Goal: Task Accomplishment & Management: Complete application form

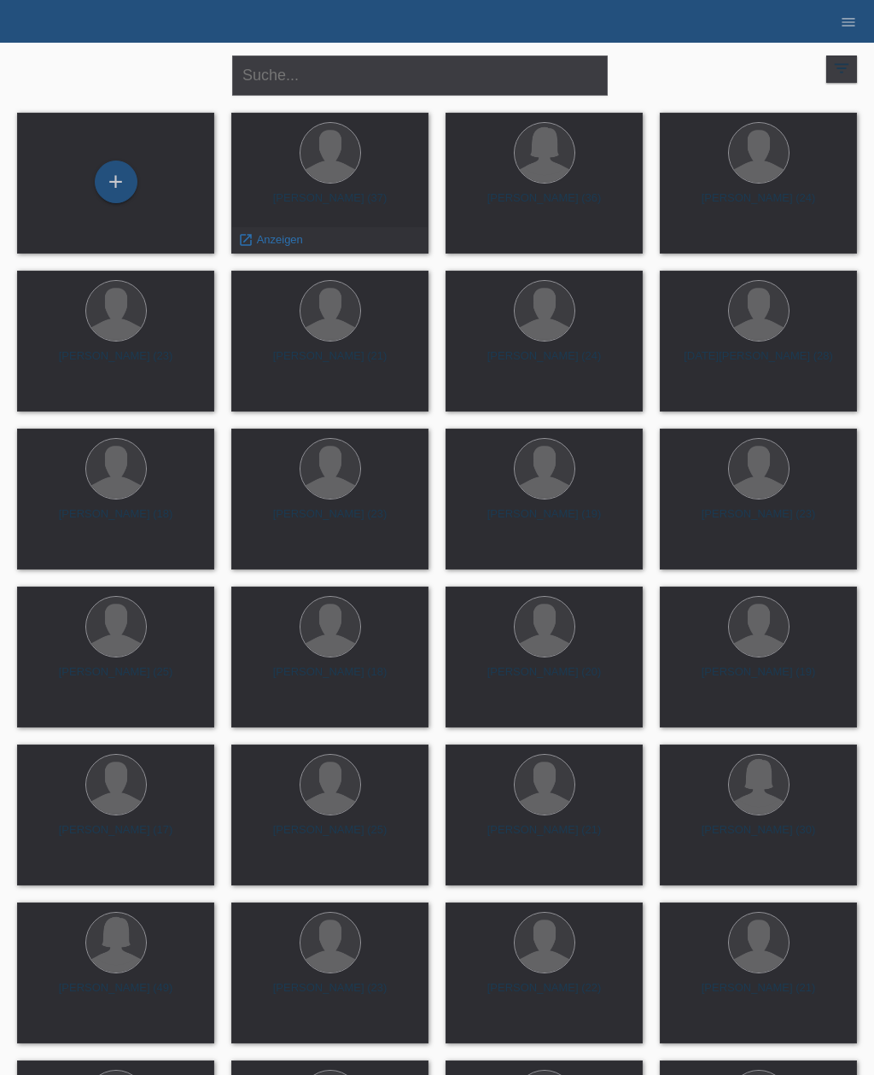
click at [300, 246] on span "Anzeigen" at bounding box center [280, 239] width 46 height 13
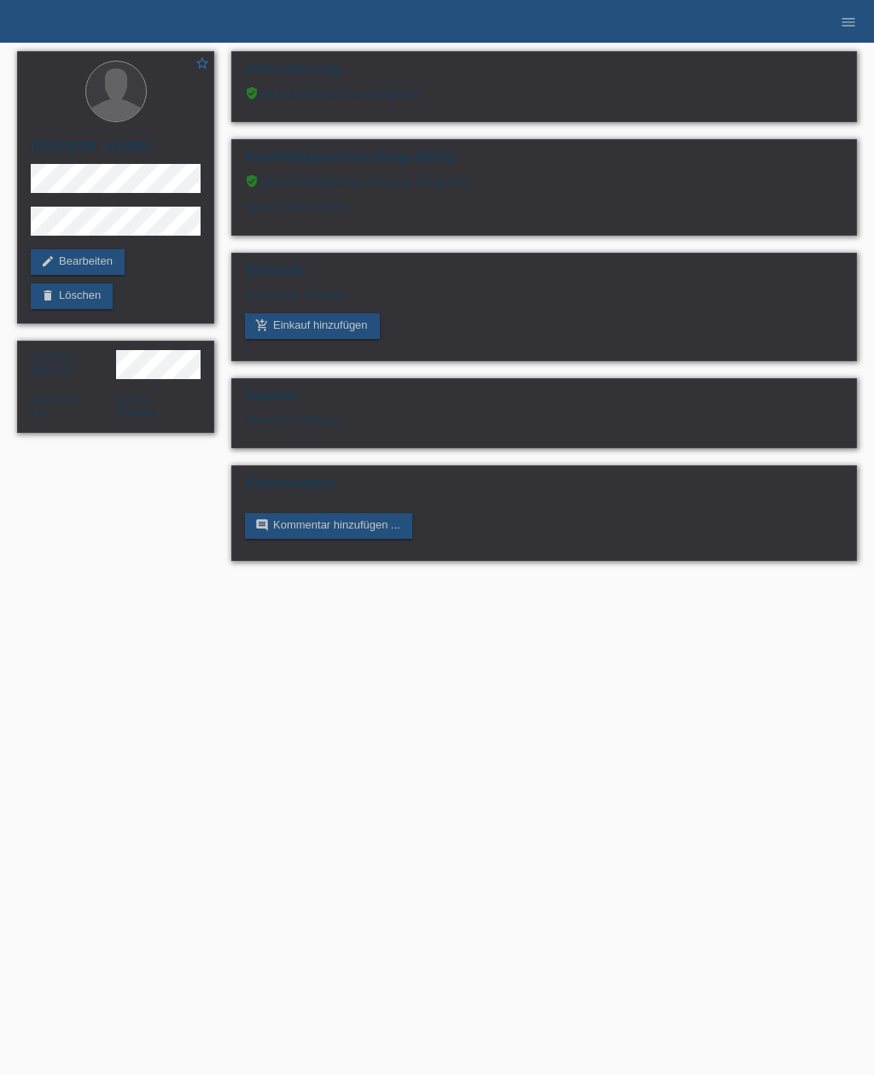
click at [327, 327] on link "add_shopping_cart Einkauf hinzufügen" at bounding box center [312, 326] width 135 height 26
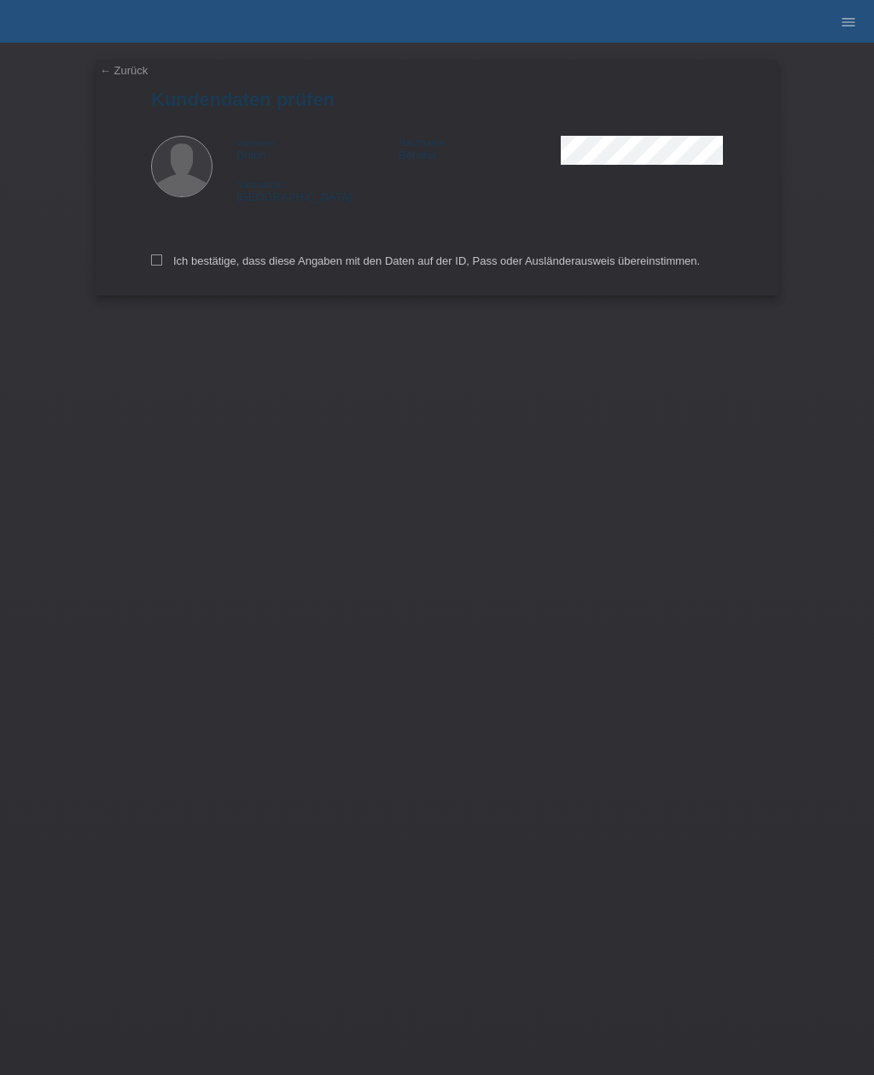
click at [170, 255] on div "Ich bestätige, dass diese Angaben mit den Daten auf der ID, Pass oder Ausländer…" at bounding box center [437, 257] width 572 height 75
click at [165, 264] on label "Ich bestätige, dass diese Angaben mit den Daten auf der ID, Pass oder Ausländer…" at bounding box center [425, 260] width 549 height 13
click at [162, 264] on input "Ich bestätige, dass diese Angaben mit den Daten auf der ID, Pass oder Ausländer…" at bounding box center [156, 259] width 11 height 11
checkbox input "true"
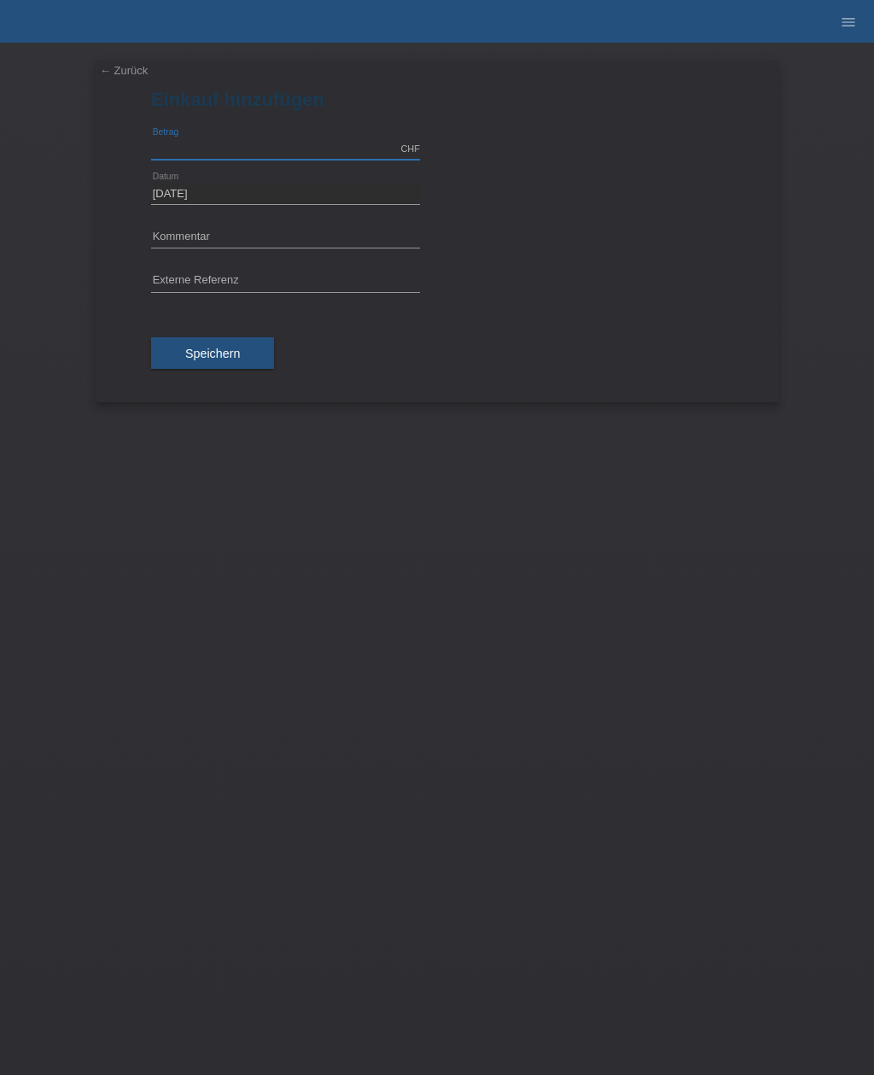
click at [227, 139] on input "text" at bounding box center [285, 148] width 269 height 21
click at [237, 353] on span "Speichern" at bounding box center [212, 354] width 55 height 14
type input "1700.00"
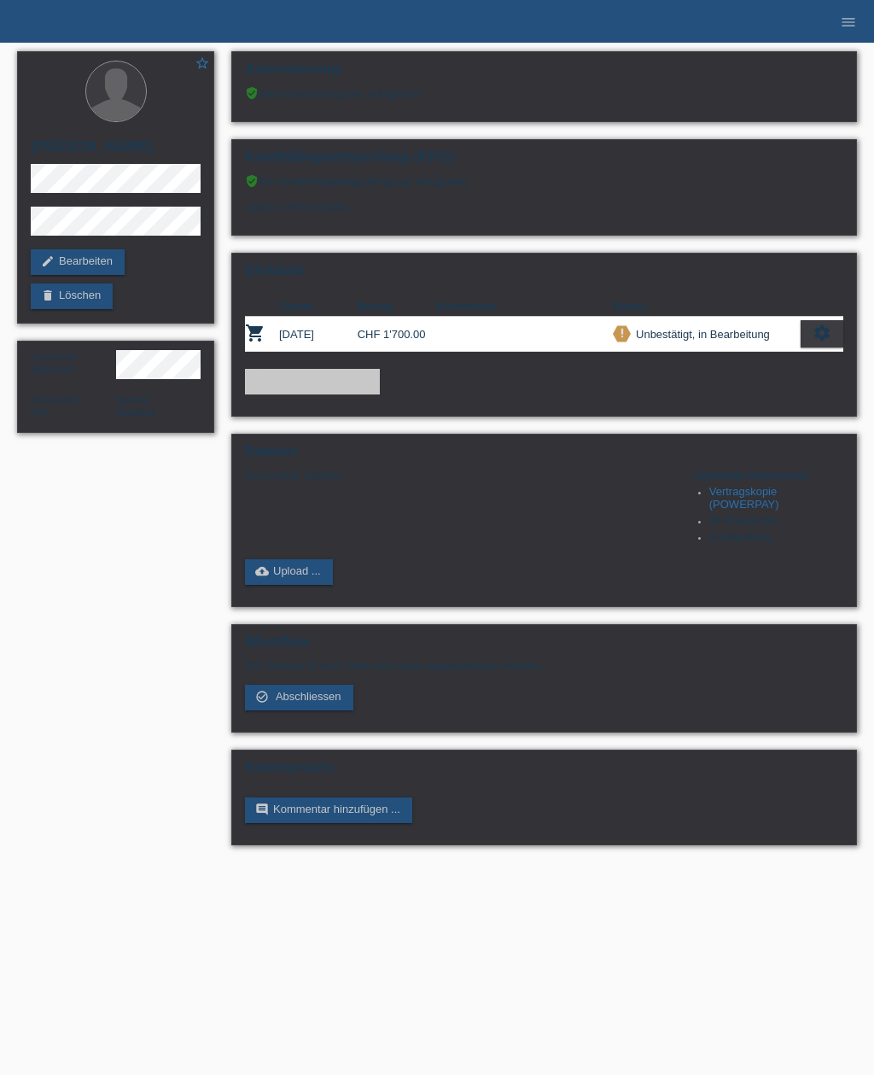
click at [735, 510] on link "Vertragskopie (POWERPAY)" at bounding box center [744, 498] width 70 height 26
click at [844, 14] on icon "menu" at bounding box center [848, 22] width 17 height 17
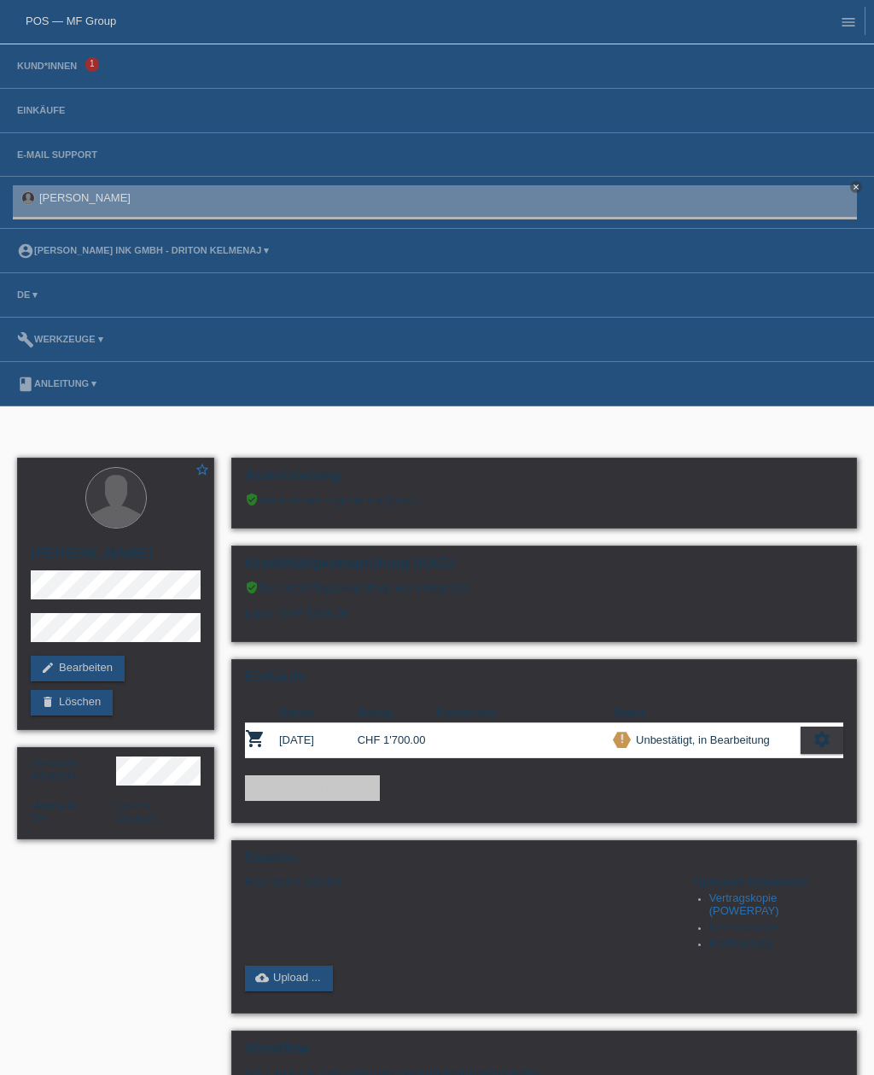
click at [83, 62] on link "Kund*innen" at bounding box center [47, 66] width 77 height 10
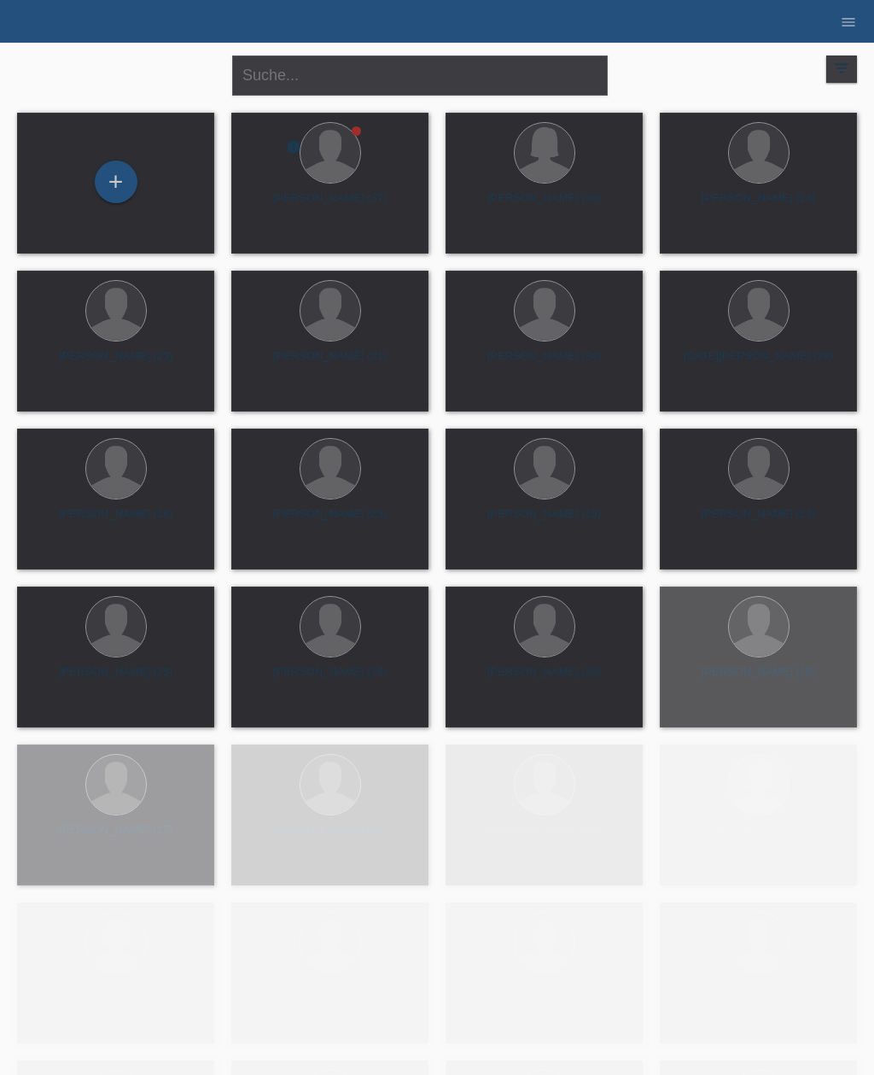
click at [118, 184] on div "+" at bounding box center [116, 181] width 41 height 29
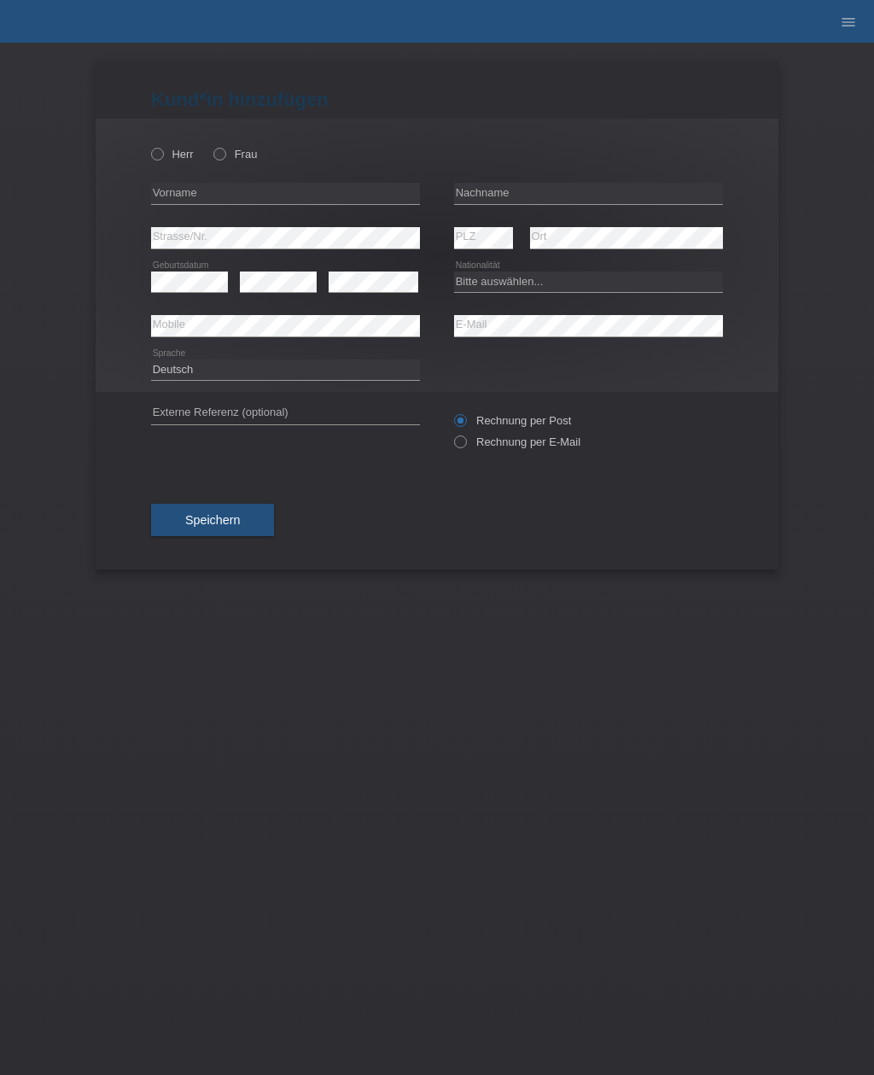
click at [230, 148] on label "Frau" at bounding box center [235, 154] width 44 height 13
click at [224, 148] on input "Frau" at bounding box center [218, 153] width 11 height 11
radio input "true"
click at [262, 204] on input "text" at bounding box center [285, 193] width 269 height 21
type input "Luana"
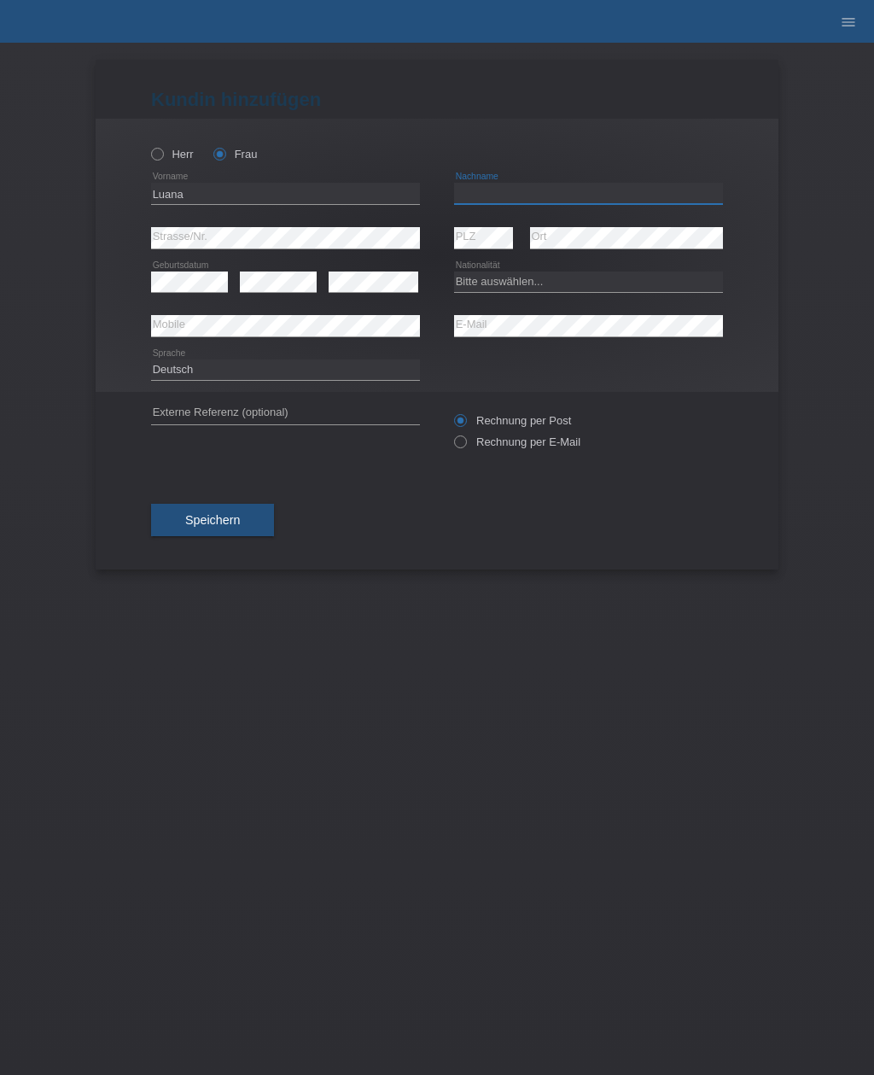
click at [564, 194] on input "text" at bounding box center [588, 193] width 269 height 21
type input "[PERSON_NAME]"
click at [535, 286] on select "Bitte auswählen... Schweiz Deutschland Liechtenstein Österreich ------------ Af…" at bounding box center [588, 281] width 269 height 20
select select "CH"
click at [248, 533] on button "Speichern" at bounding box center [212, 520] width 123 height 32
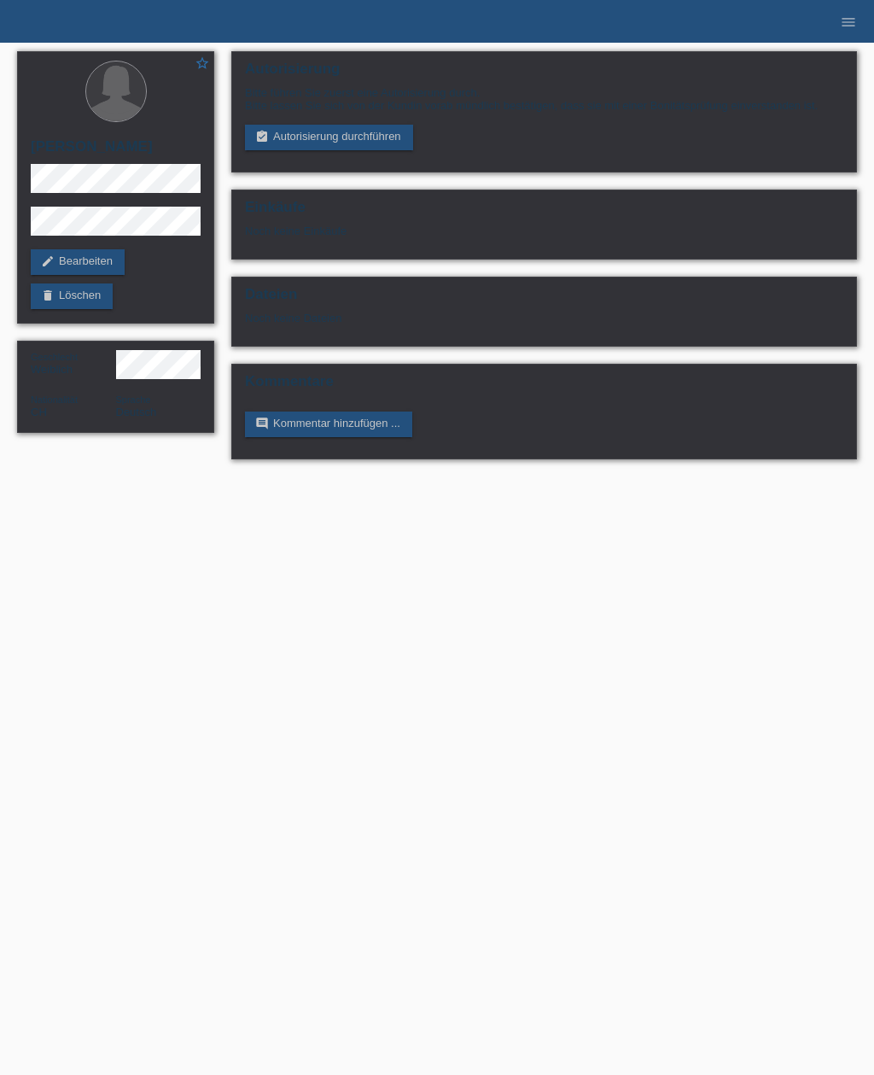
click at [379, 135] on link "assignment_turned_in Autorisierung durchführen" at bounding box center [329, 138] width 168 height 26
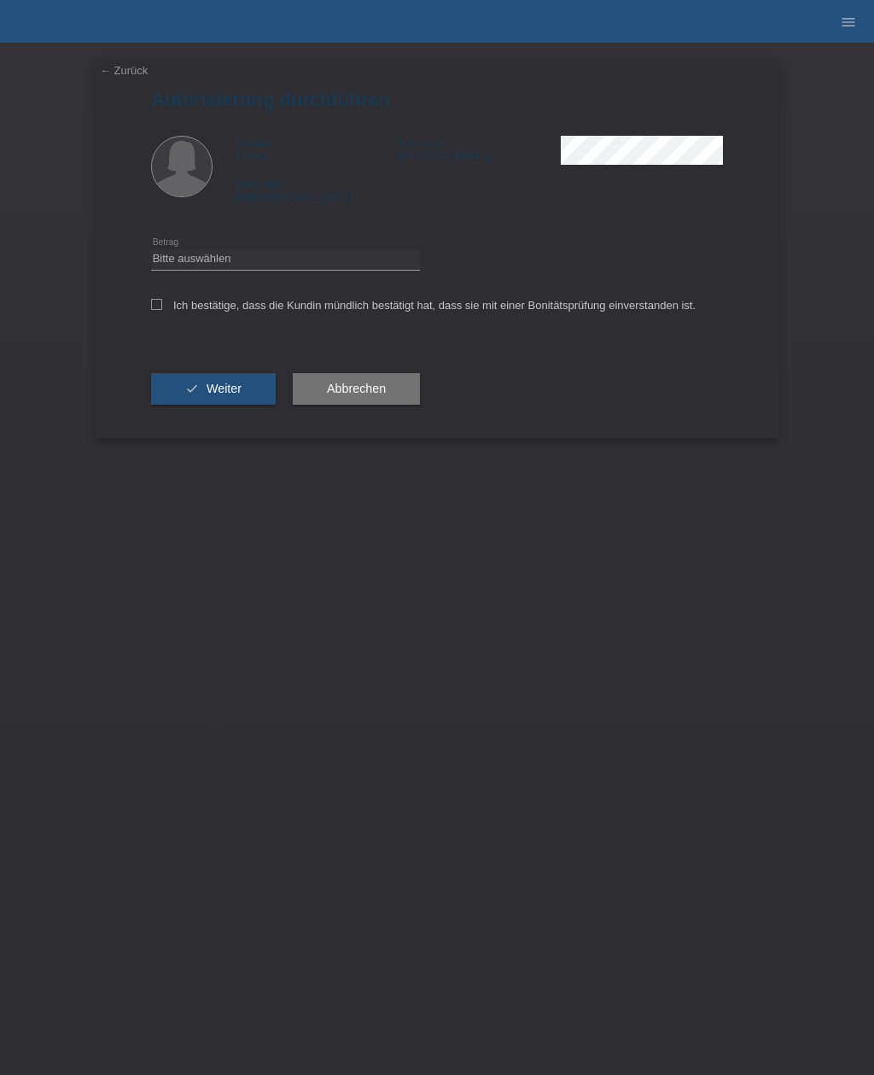
click at [156, 298] on div "Ich bestätige, dass die Kundin mündlich bestätigt hat, dass sie mit einer Bonit…" at bounding box center [437, 311] width 572 height 58
click at [161, 305] on icon at bounding box center [156, 304] width 11 height 11
click at [161, 305] on input "Ich bestätige, dass die Kundin mündlich bestätigt hat, dass sie mit einer Bonit…" at bounding box center [156, 304] width 11 height 11
checkbox input "true"
click at [274, 250] on div "Bitte auswählen CHF 1.00 - CHF 499.00 CHF 500.00 - CHF 1'999.00 CHF 2'000.00 - …" at bounding box center [285, 259] width 269 height 44
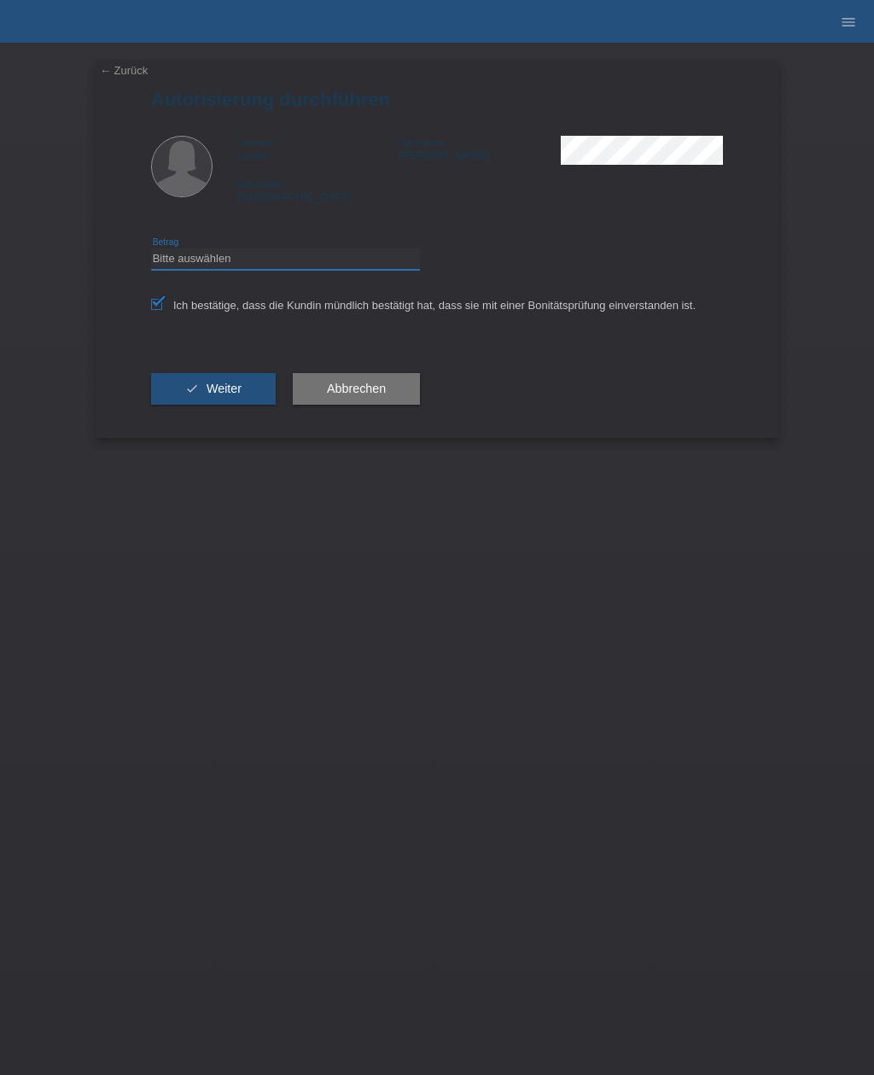
click at [281, 268] on select "Bitte auswählen CHF 1.00 - CHF 499.00 CHF 500.00 - CHF 1'999.00 CHF 2'000.00 - …" at bounding box center [285, 258] width 269 height 20
select select "2"
click at [233, 388] on span "Weiter" at bounding box center [224, 389] width 35 height 14
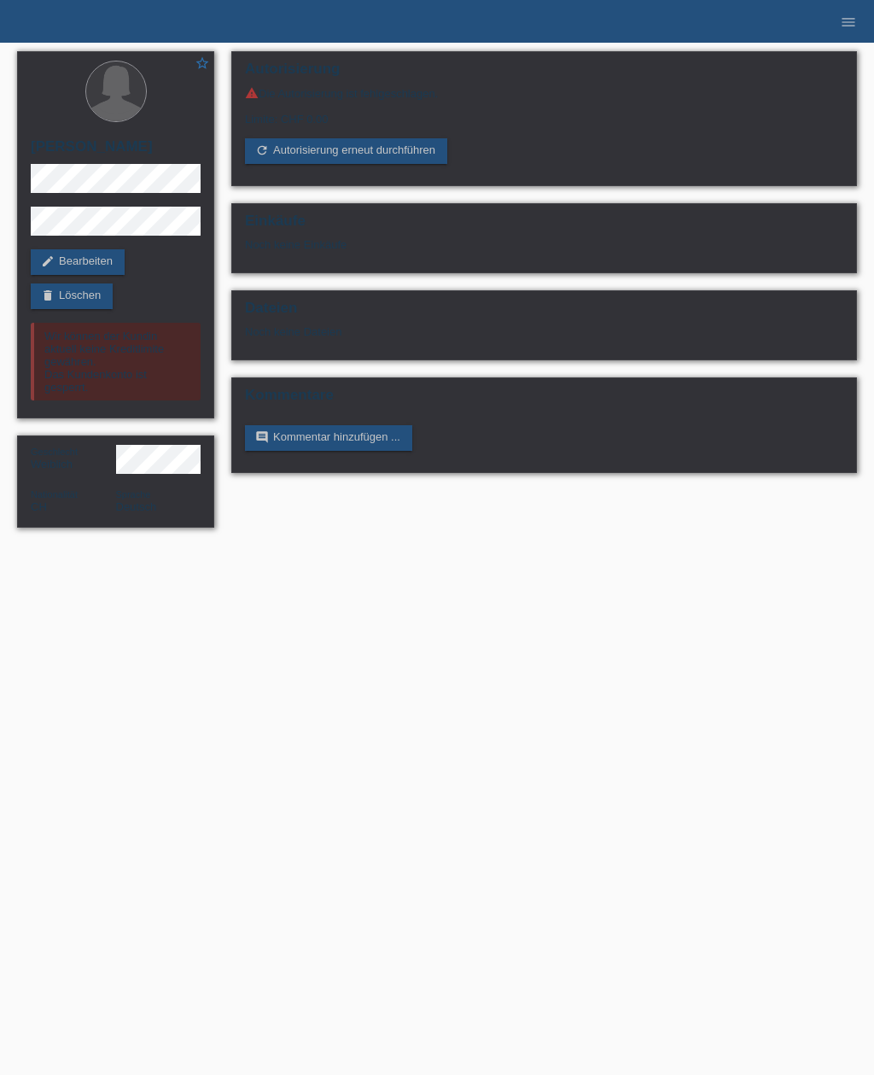
click at [858, 26] on link "menu" at bounding box center [848, 21] width 34 height 10
